Goal: Task Accomplishment & Management: Manage account settings

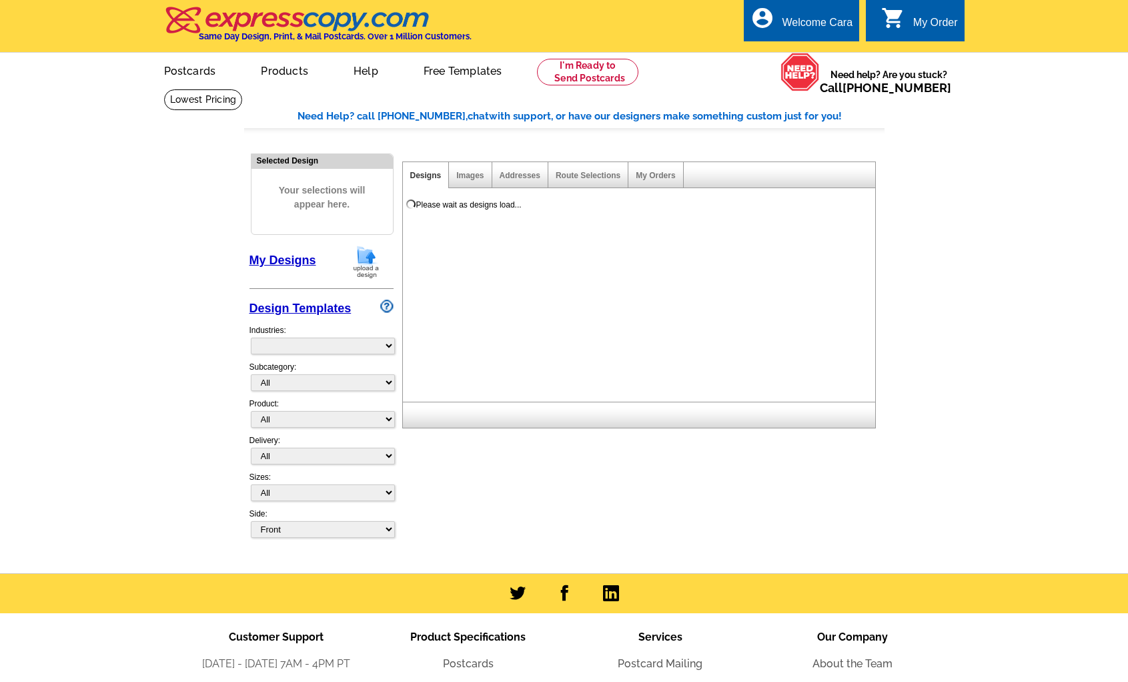
select select "785"
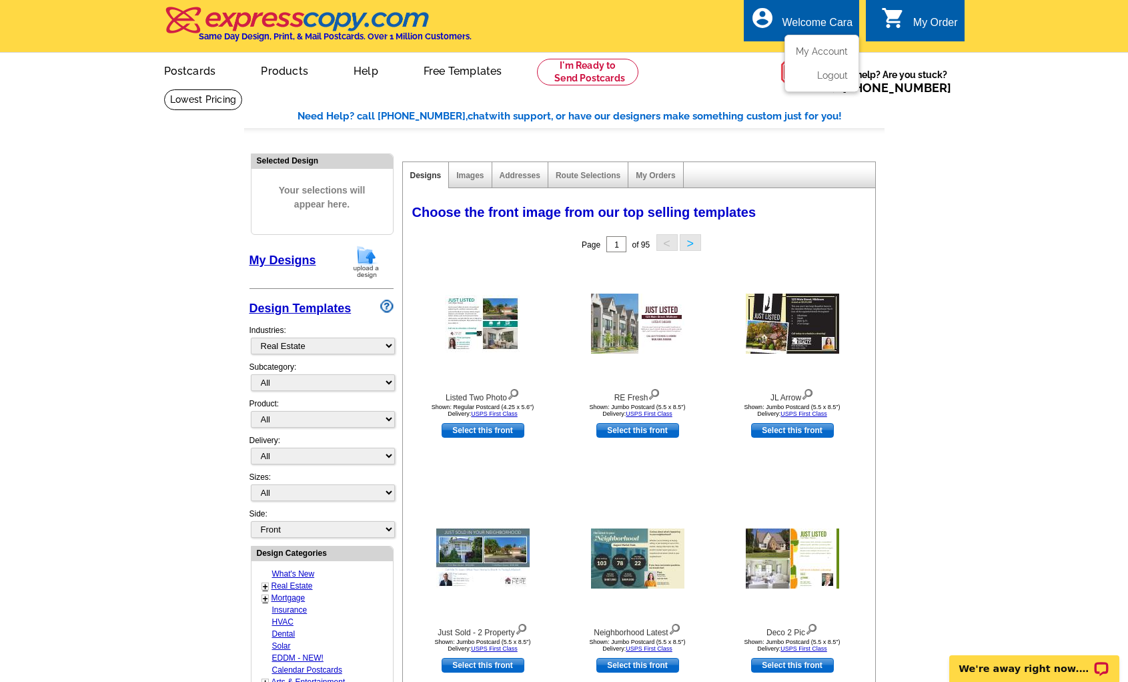
click at [807, 31] on div "Welcome Cara" at bounding box center [817, 26] width 71 height 19
drag, startPoint x: 812, startPoint y: 46, endPoint x: 397, endPoint y: 211, distance: 446.7
click at [812, 59] on link "My Account" at bounding box center [822, 64] width 52 height 11
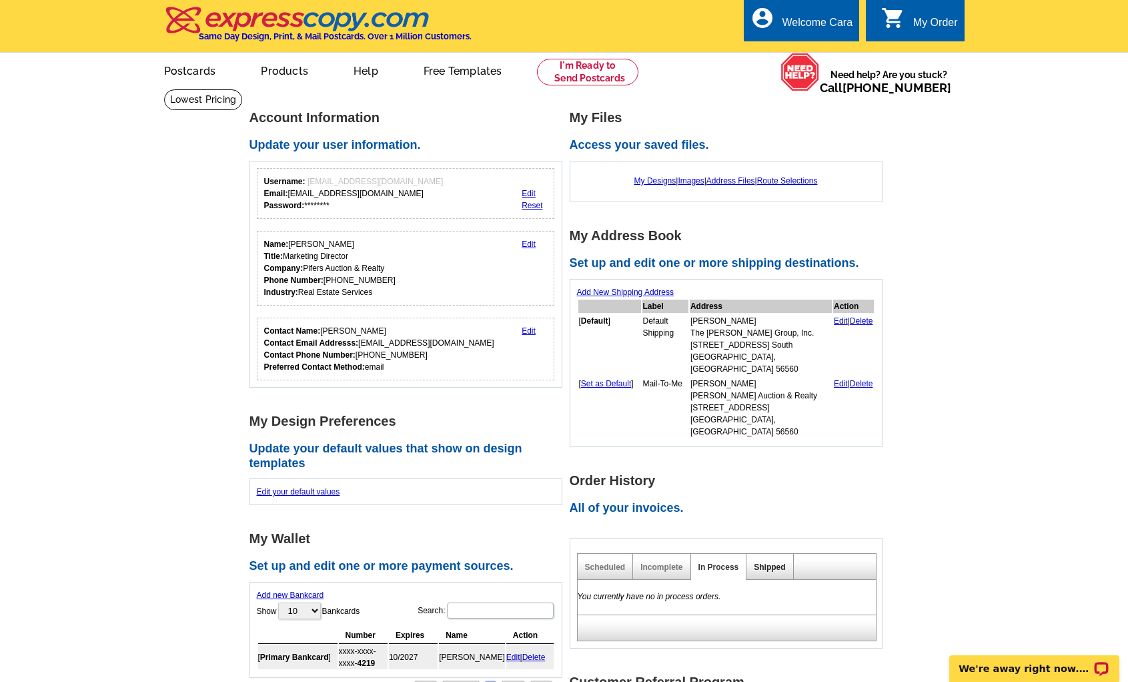
click at [776, 562] on link "Shipped" at bounding box center [769, 566] width 31 height 9
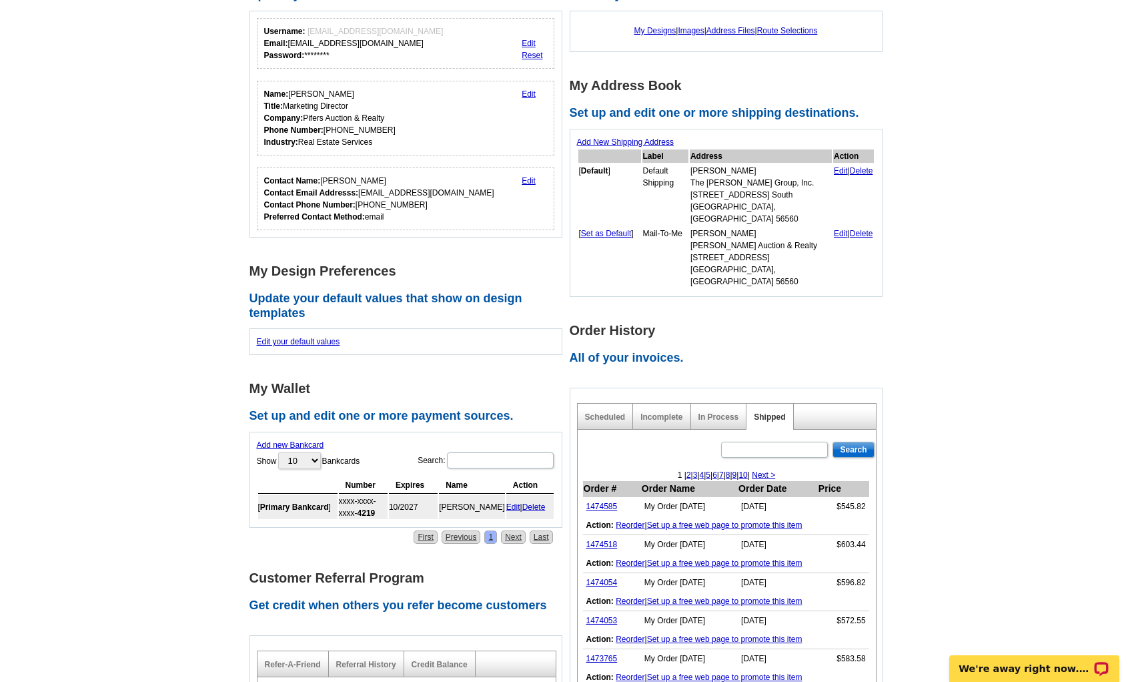
scroll to position [190, 0]
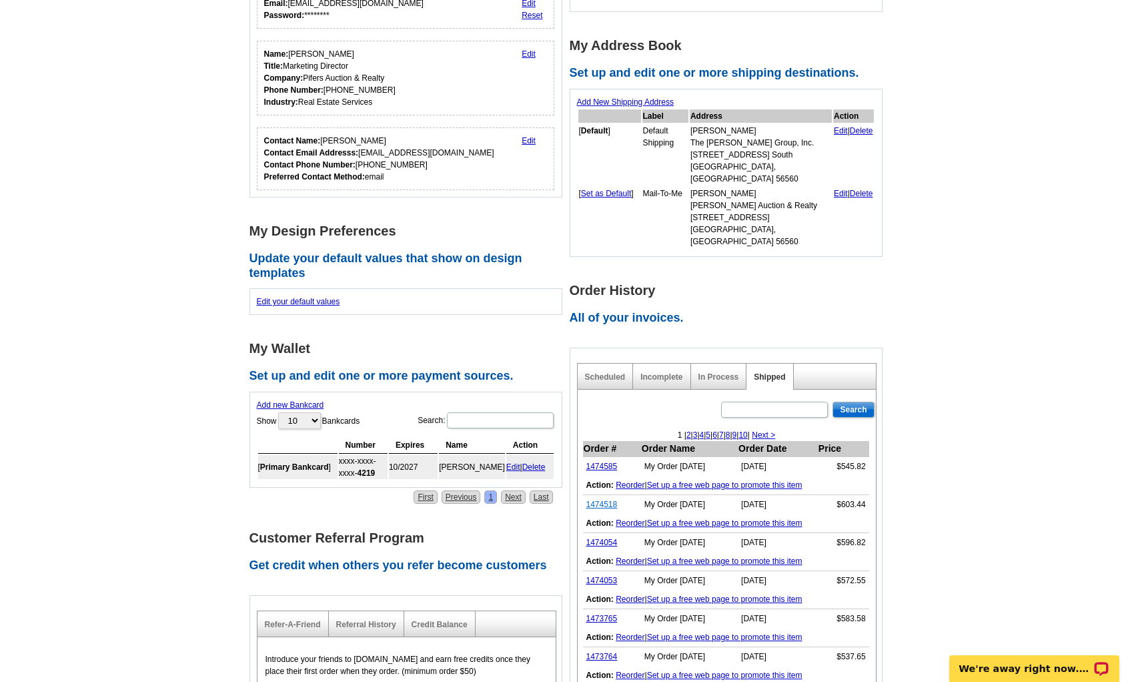
click at [601, 500] on link "1474518" at bounding box center [601, 504] width 31 height 9
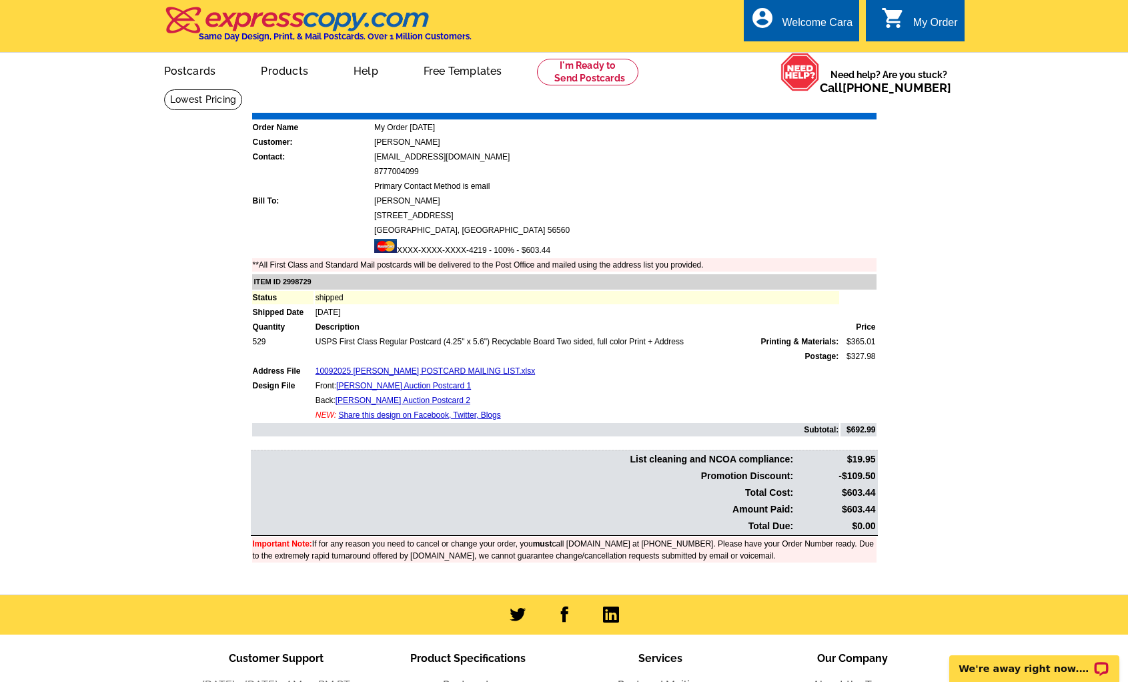
drag, startPoint x: 849, startPoint y: 510, endPoint x: 924, endPoint y: 497, distance: 75.8
click at [877, 510] on table "List cleaning and NCOA compliance: $19.95 Promotion Discount: -$109.50 Total Co…" at bounding box center [564, 493] width 627 height 86
copy td "603.44"
drag, startPoint x: 944, startPoint y: 482, endPoint x: 821, endPoint y: 159, distance: 345.4
click at [944, 482] on main "Order Number: 1474518 Download Invoice | Print Invoice Order Name My Order 2025…" at bounding box center [564, 342] width 1128 height 506
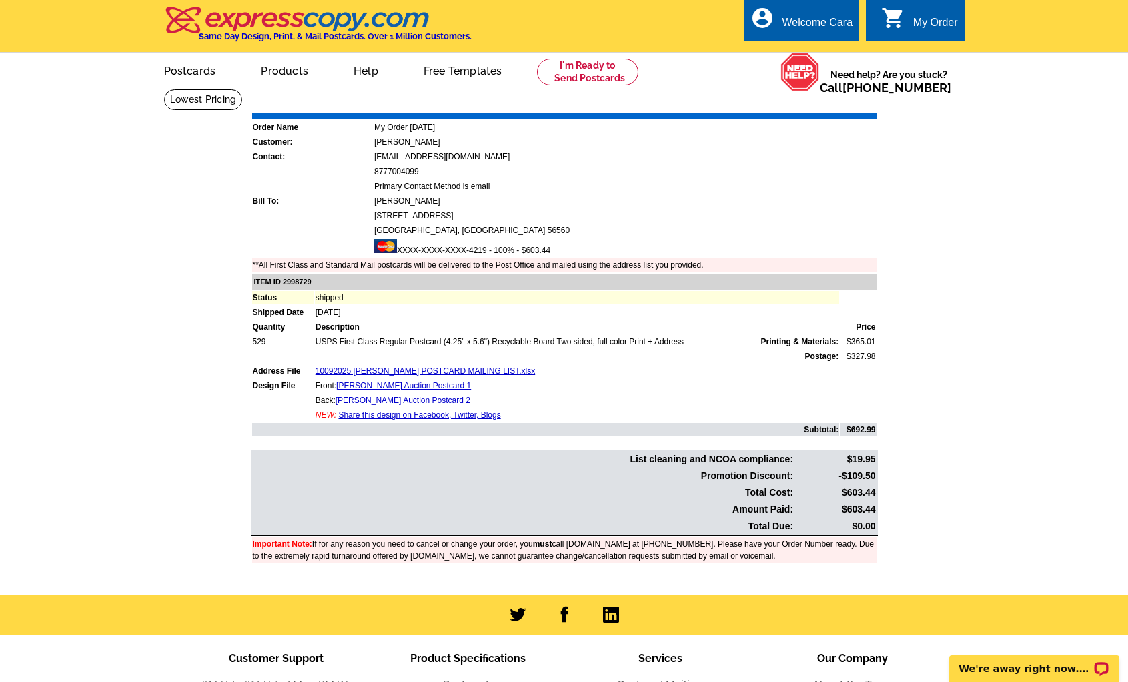
click at [744, 100] on link "Download Invoice" at bounding box center [757, 102] width 95 height 11
drag, startPoint x: 949, startPoint y: 306, endPoint x: 922, endPoint y: 225, distance: 84.6
click at [949, 304] on main "Order Number: 1474518 Download Invoice | Print Invoice Order Name My Order 2025…" at bounding box center [564, 342] width 1128 height 506
click at [825, 47] on link "My Account" at bounding box center [819, 51] width 57 height 12
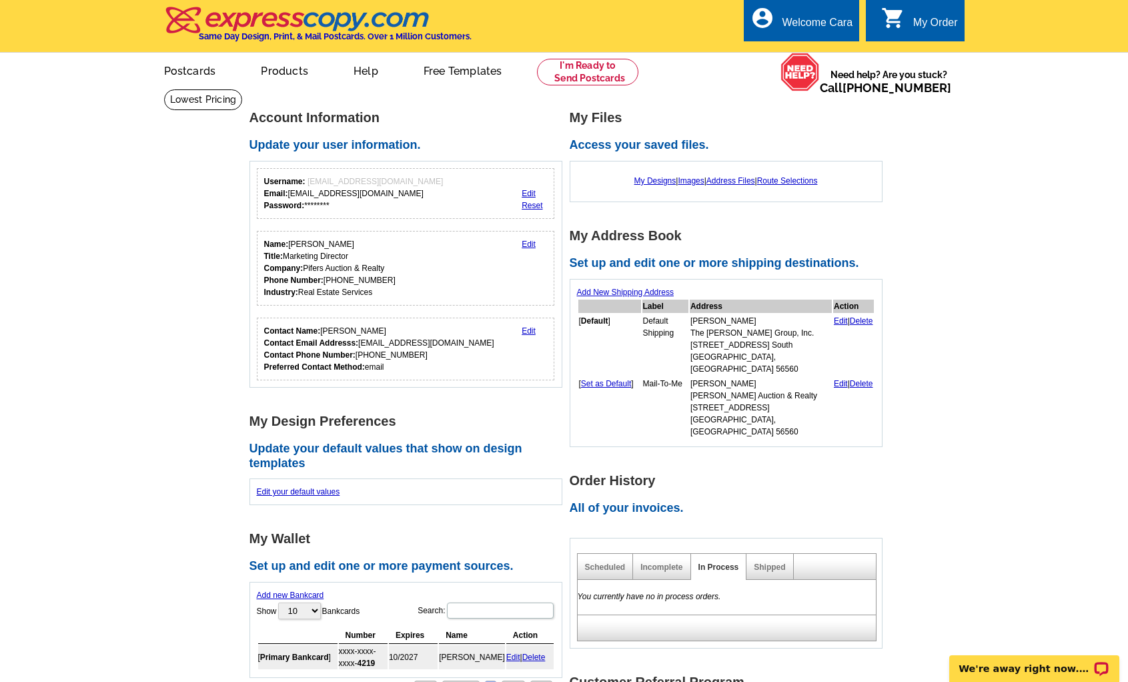
drag, startPoint x: 774, startPoint y: 542, endPoint x: 829, endPoint y: 542, distance: 55.4
click at [773, 562] on link "Shipped" at bounding box center [769, 566] width 31 height 9
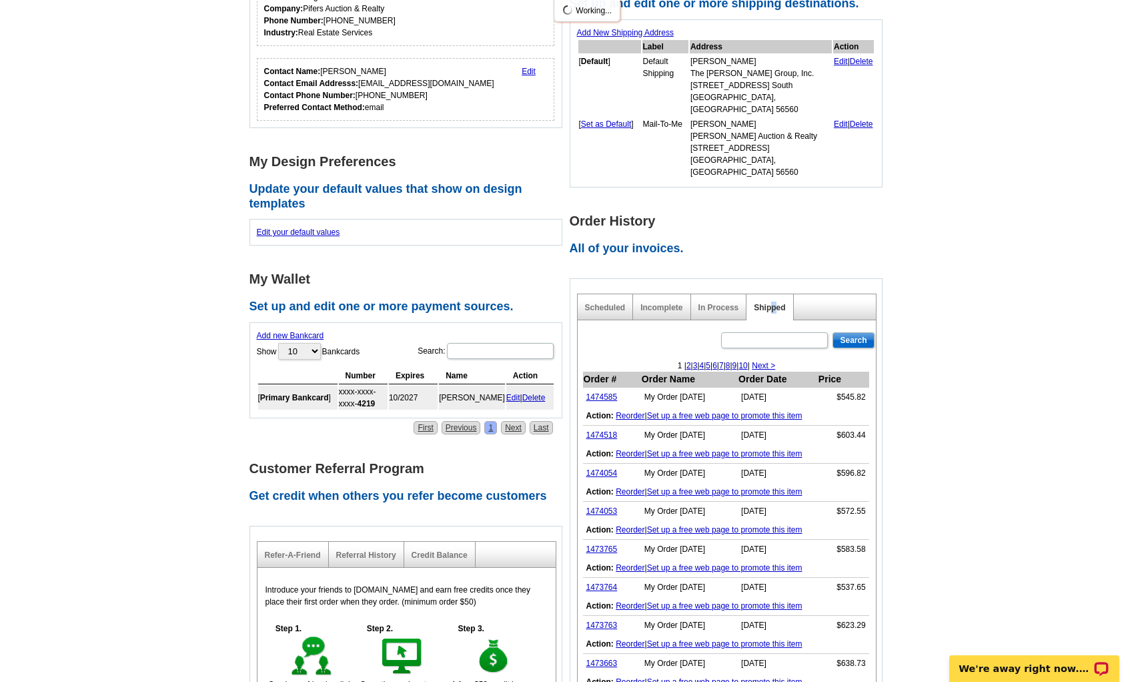
scroll to position [266, 0]
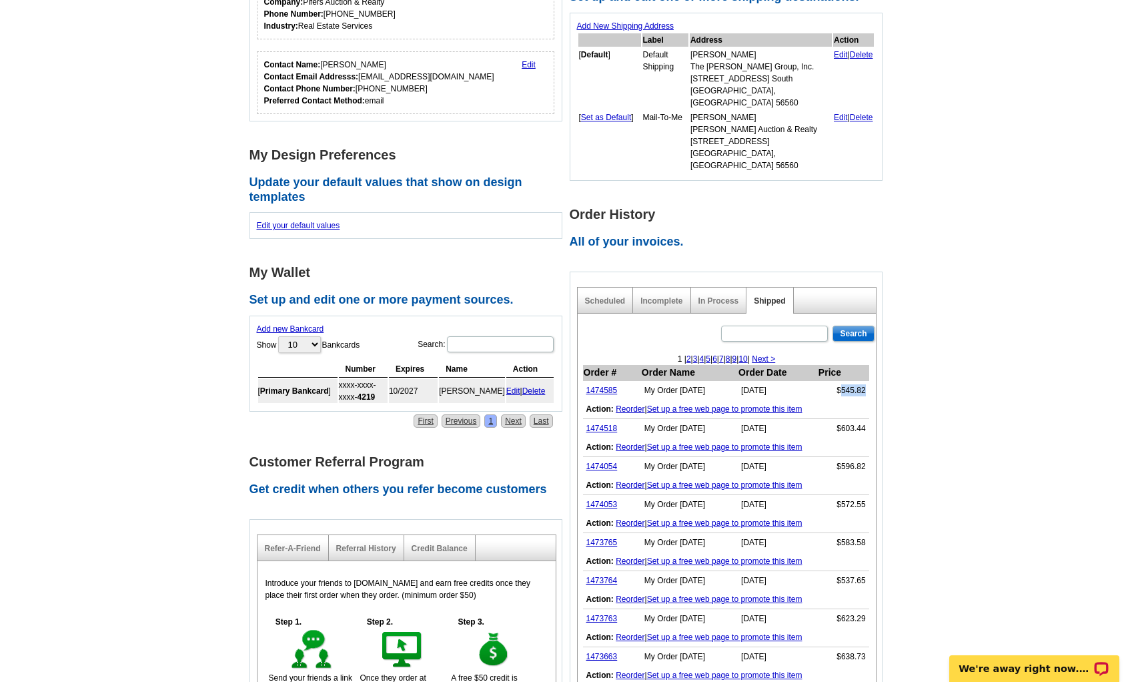
drag, startPoint x: 840, startPoint y: 366, endPoint x: 944, endPoint y: 374, distance: 104.4
click at [866, 381] on td "$545.82" at bounding box center [843, 390] width 51 height 19
copy td "545.82"
drag, startPoint x: 951, startPoint y: 374, endPoint x: 932, endPoint y: 374, distance: 19.3
click at [951, 374] on main "Account Information Update your user information. Username: info@pifers.com Ema…" at bounding box center [564, 356] width 1128 height 1066
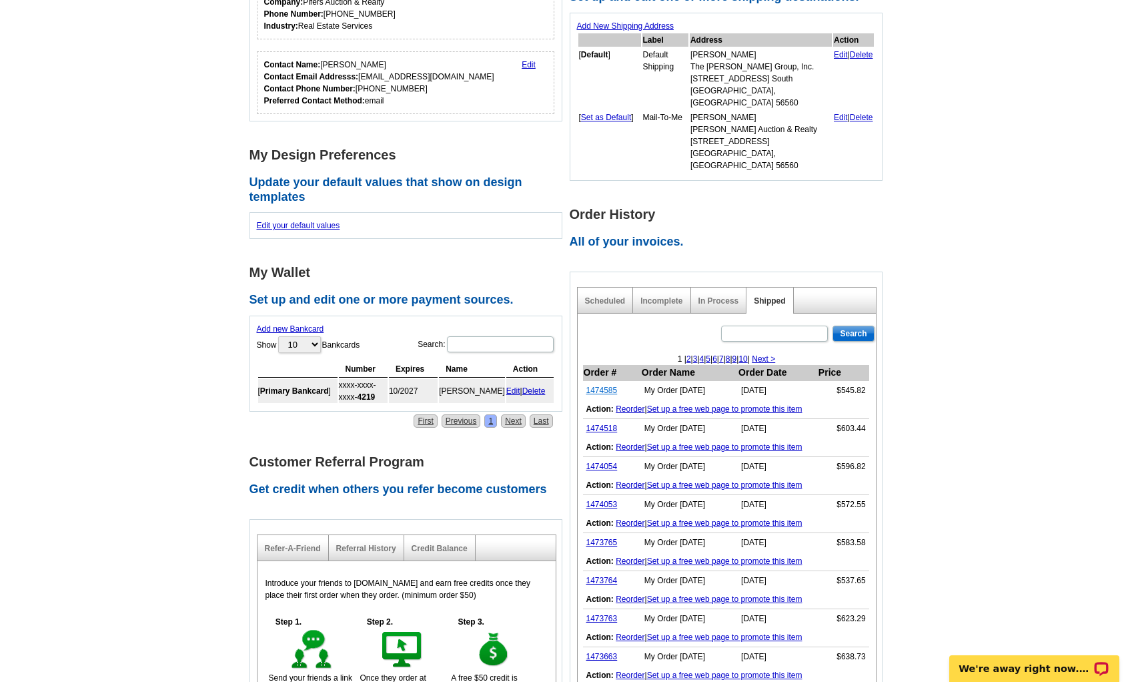
click at [610, 386] on link "1474585" at bounding box center [601, 390] width 31 height 9
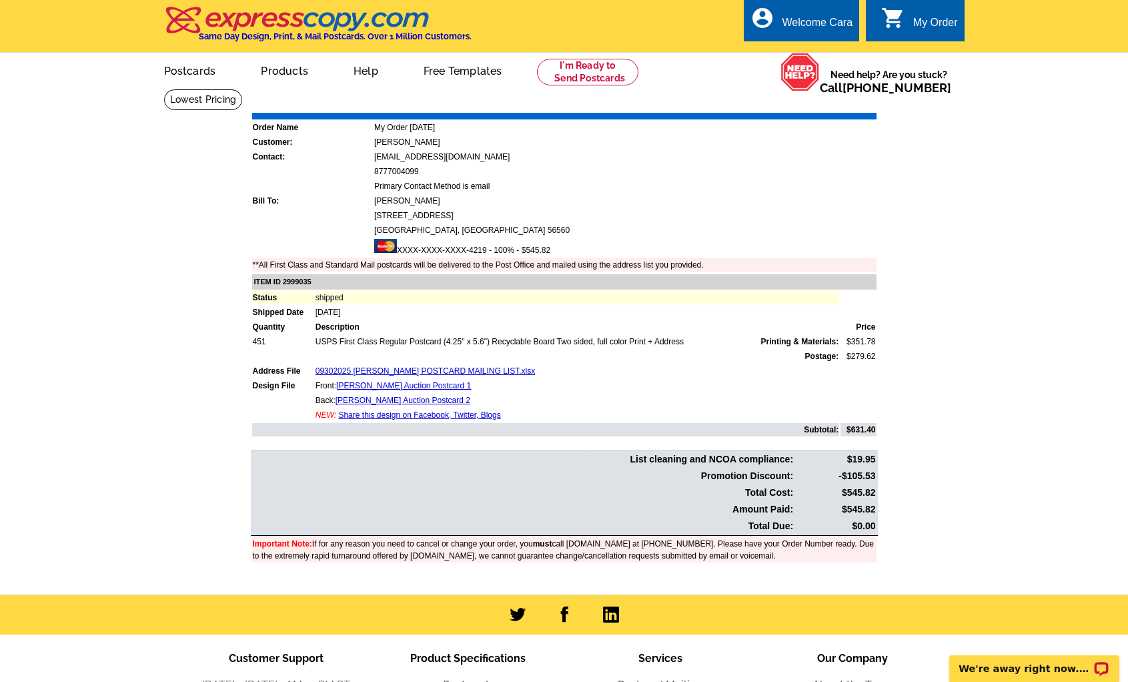
click at [762, 107] on link "Download Invoice" at bounding box center [757, 102] width 95 height 11
